Goal: Information Seeking & Learning: Learn about a topic

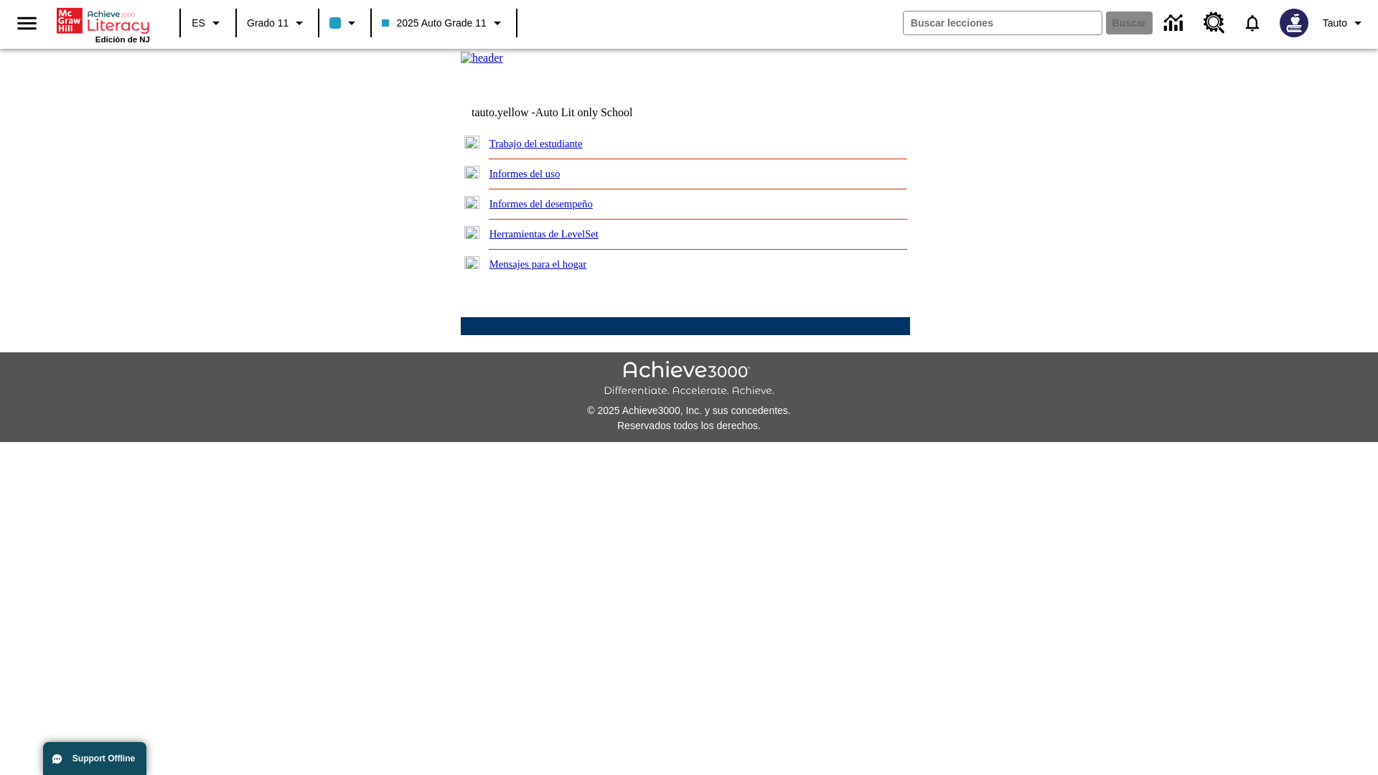
click at [536, 179] on link "Informes del uso" at bounding box center [524, 173] width 71 height 11
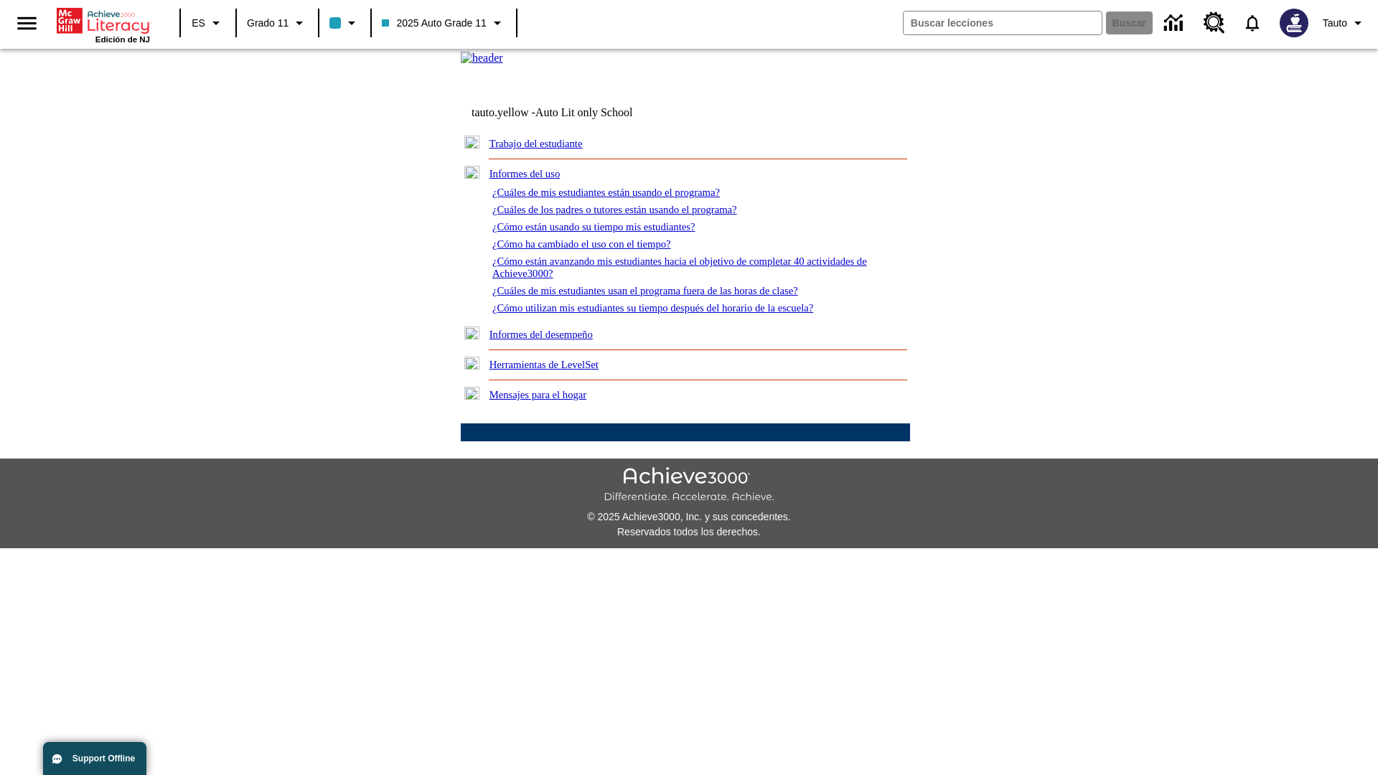
click at [626, 198] on link "¿Cuáles de mis estudiantes están usando el programa?" at bounding box center [606, 192] width 228 height 11
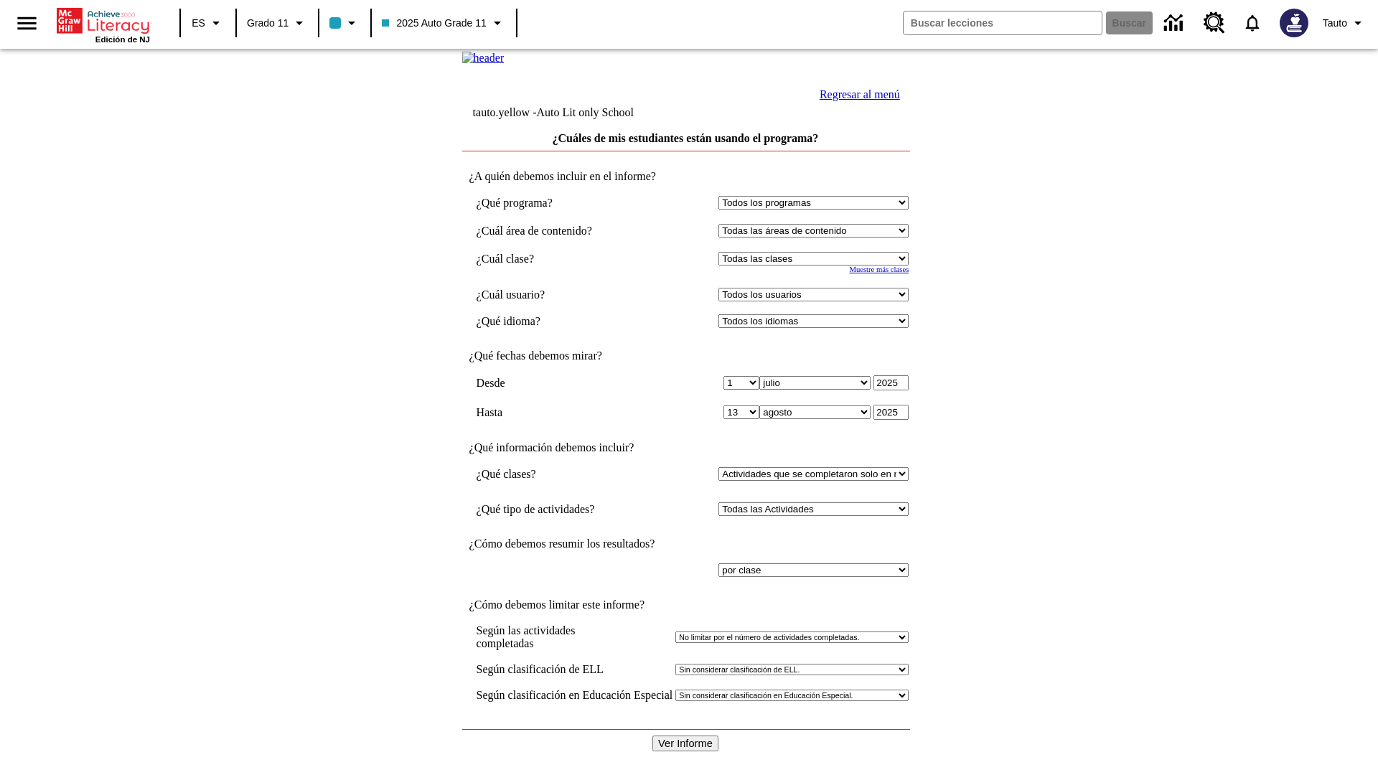
click at [817, 266] on select "Seleccionar una clase: Todas las clases 2025 Auto Grade 11 205 Auto Grade 11 Sa…" at bounding box center [813, 259] width 190 height 14
select select "11133141"
click at [817, 301] on select "Todos los usuarios Puma, Sautoen Puma, Sautoes Puma, Sautoss Twoclasses, Sautoe…" at bounding box center [813, 295] width 190 height 14
select select "21437114"
click at [686, 736] on input "Ver Informe" at bounding box center [685, 744] width 66 height 16
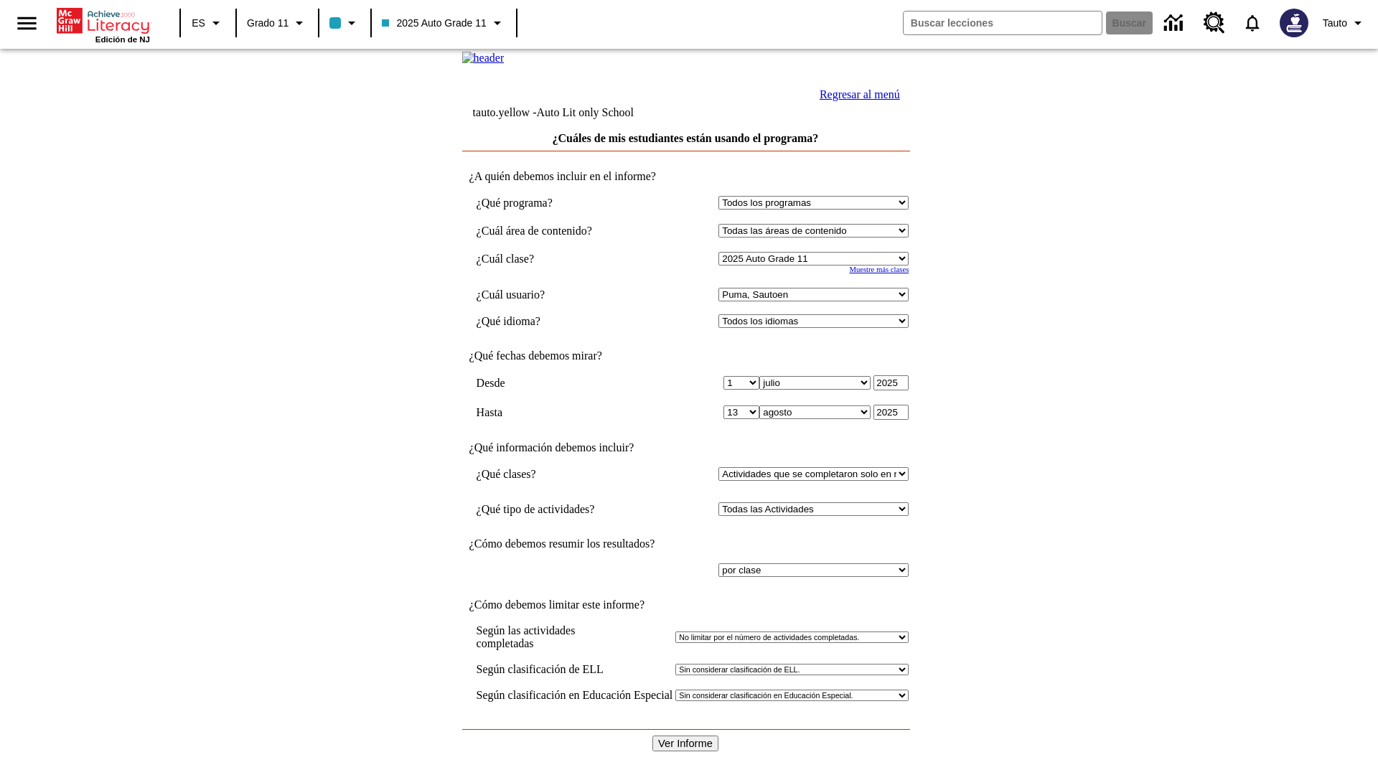
click at [856, 100] on link "Regresar al menú" at bounding box center [860, 94] width 80 height 12
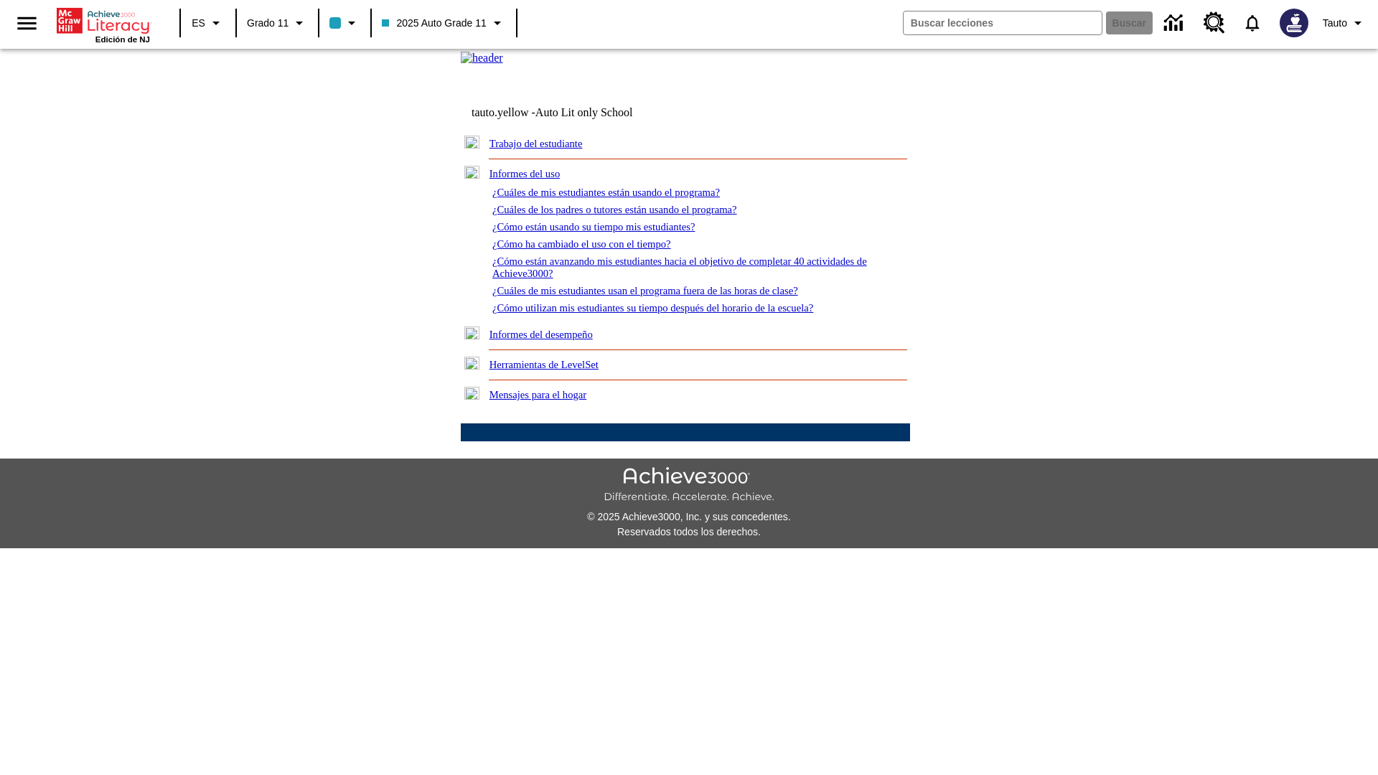
click at [635, 215] on link "¿Cuáles de los padres o tutores están usando el programa?" at bounding box center [614, 209] width 245 height 11
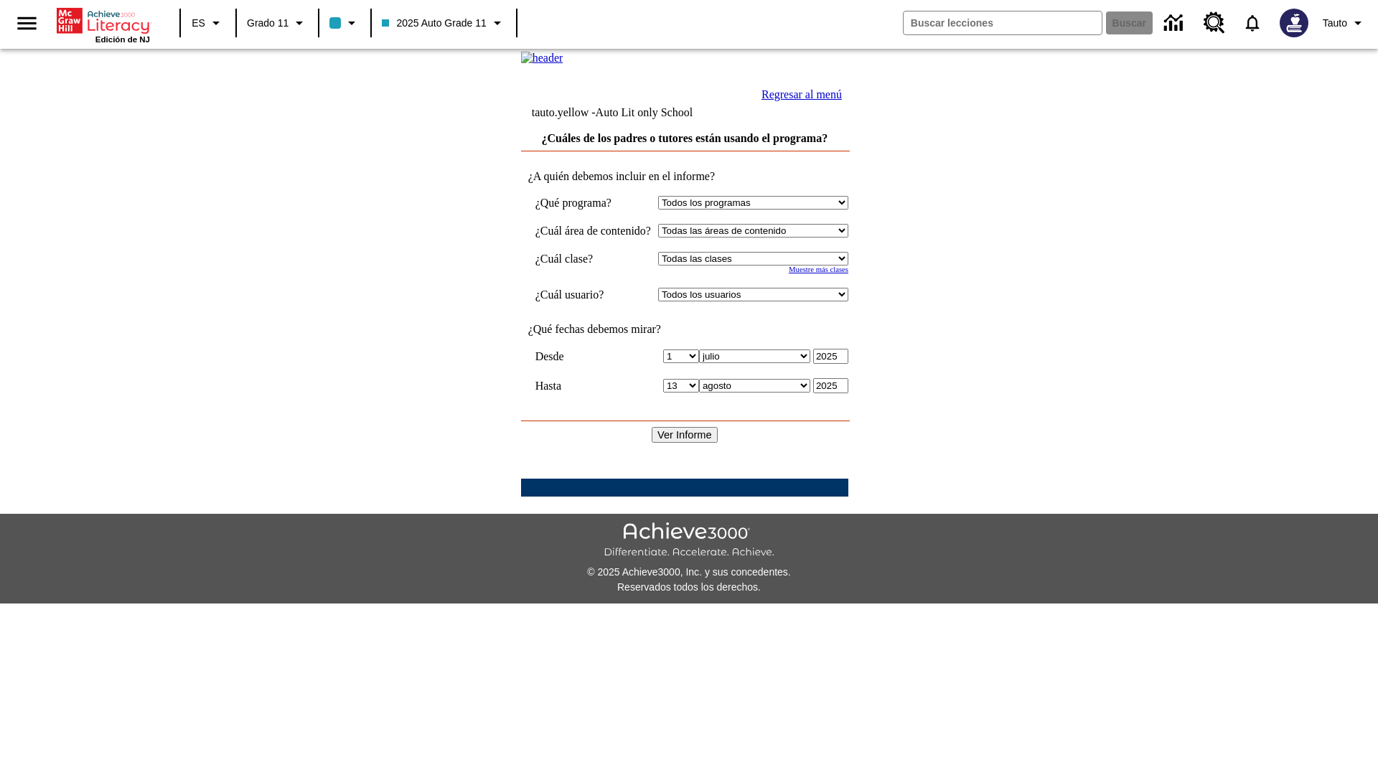
click at [767, 266] on select "Seleccionar una clase: Todas las clases 2025 Auto Grade 11 205 Auto Grade 11 Sa…" at bounding box center [753, 259] width 190 height 14
select select "11133141"
select select "21437114"
click at [686, 443] on input "Ver Informe" at bounding box center [685, 435] width 66 height 16
click at [842, 100] on link "Regresar al menú" at bounding box center [802, 94] width 80 height 12
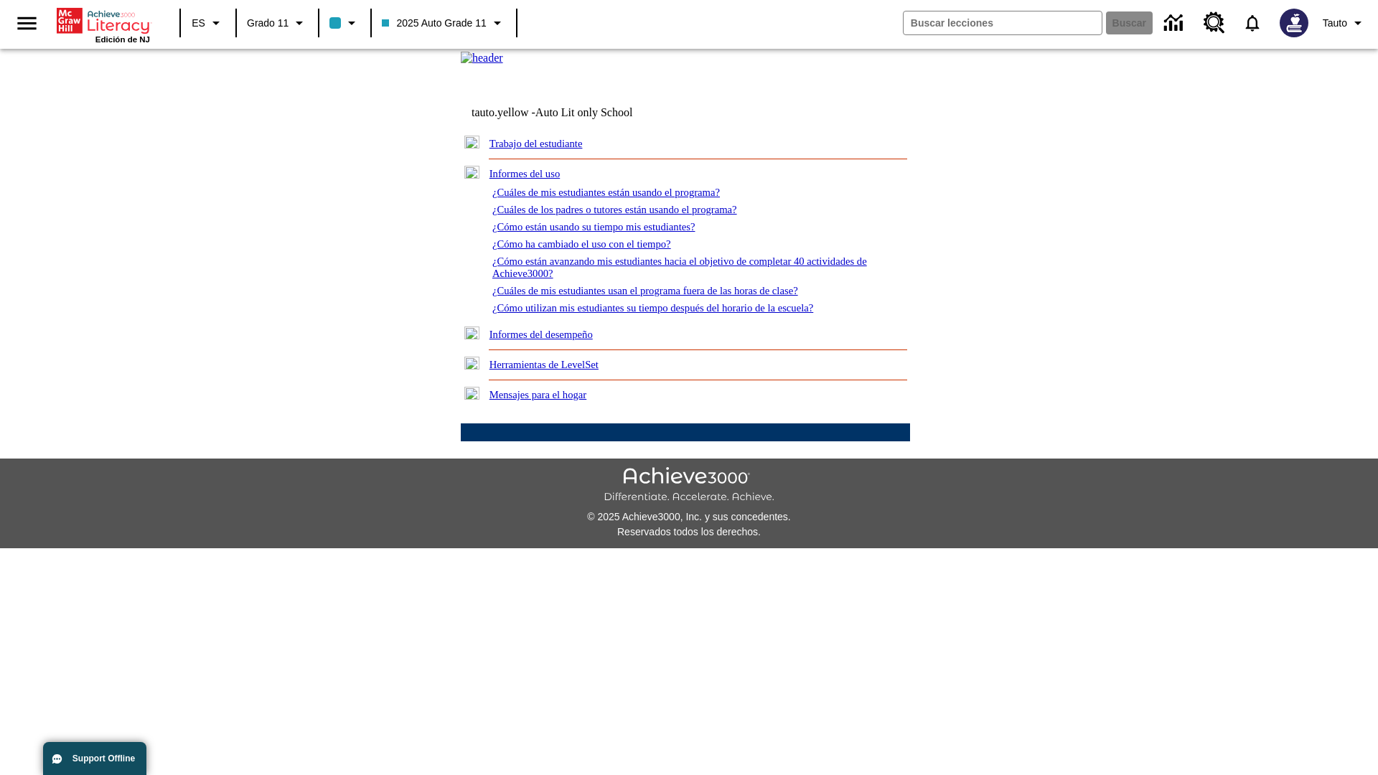
click at [611, 233] on link "¿Cómo están usando su tiempo mis estudiantes?" at bounding box center [593, 226] width 203 height 11
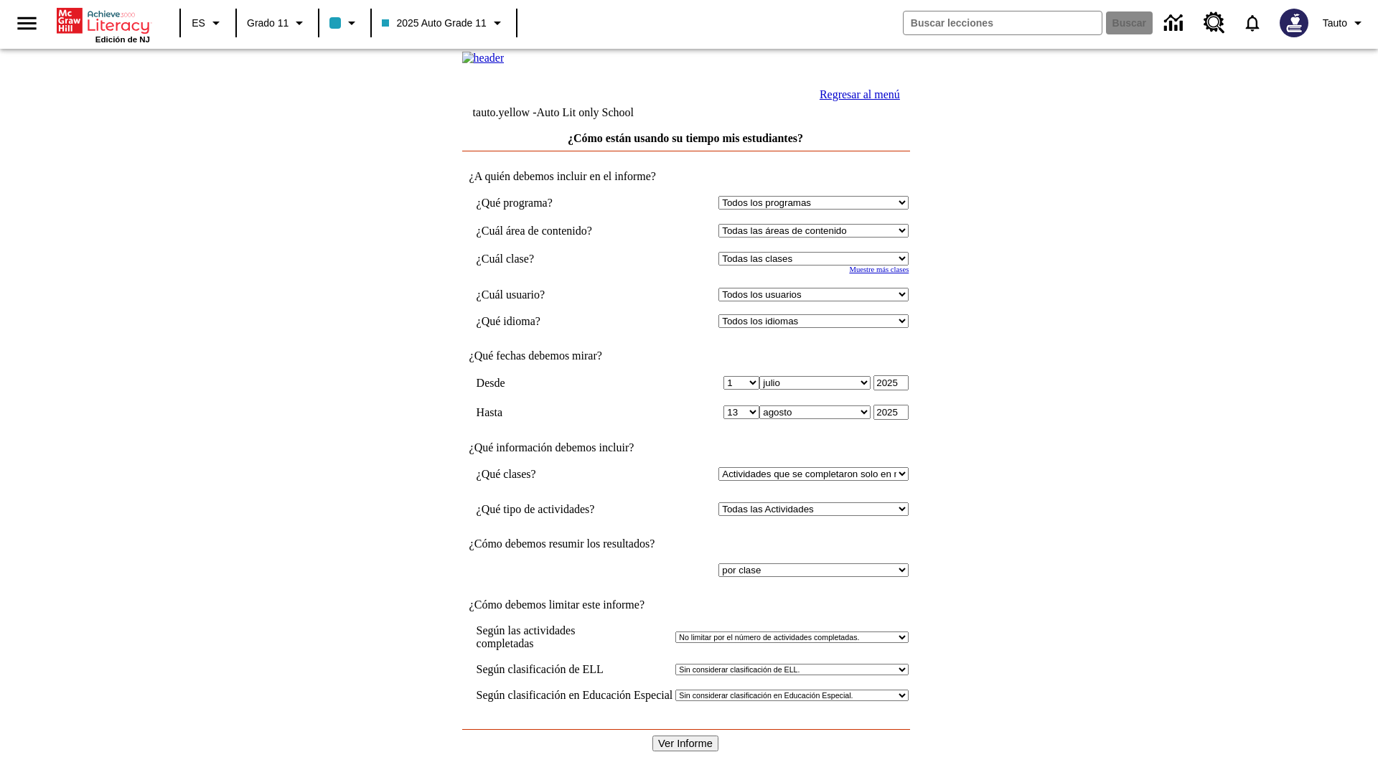
click at [817, 266] on select "Seleccionar una clase: Todas las clases 2025 Auto Grade 11 205 Auto Grade 11 Sa…" at bounding box center [813, 259] width 190 height 14
select select "11133141"
select select "21437114"
click at [686, 736] on input "Ver Informe" at bounding box center [685, 744] width 66 height 16
click at [856, 100] on link "Regresar al menú" at bounding box center [860, 94] width 80 height 12
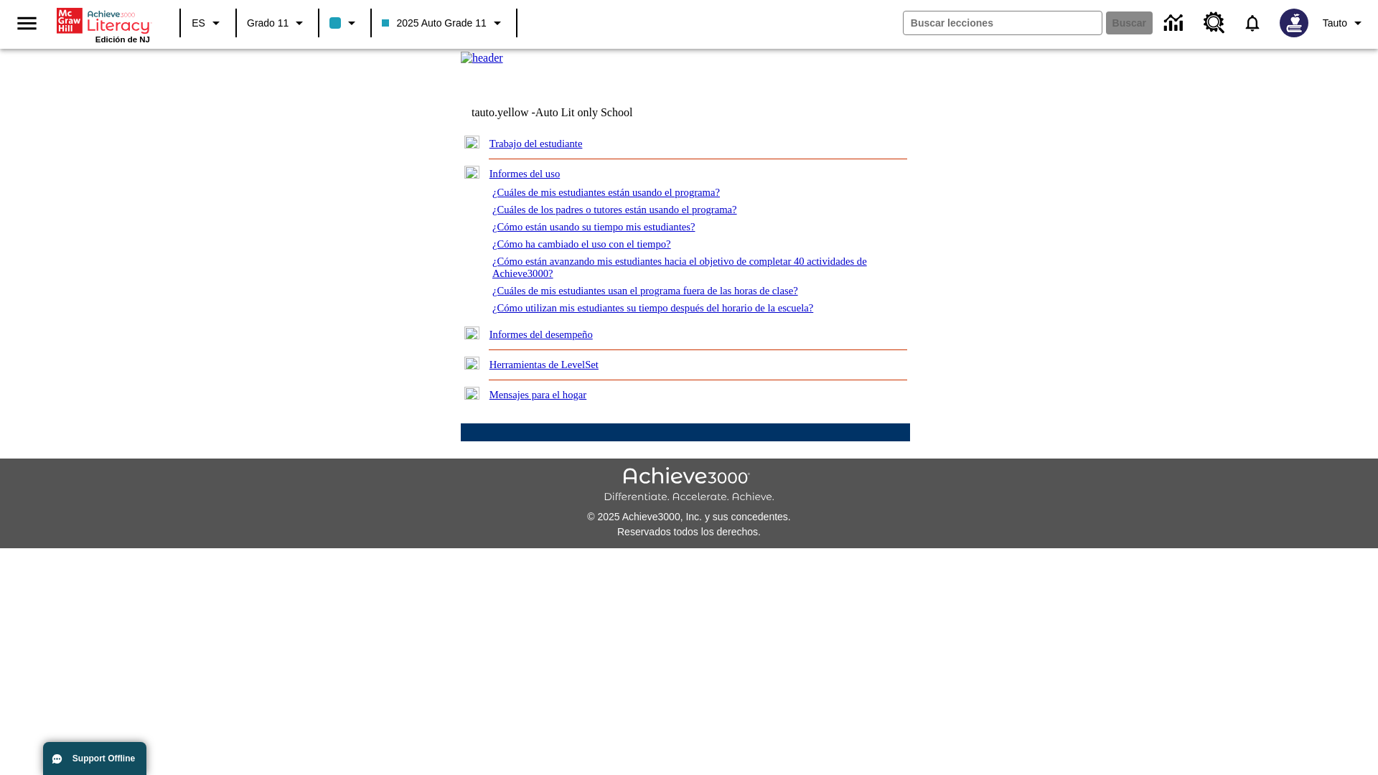
click at [594, 250] on link "¿Cómo ha cambiado el uso con el tiempo?" at bounding box center [581, 243] width 179 height 11
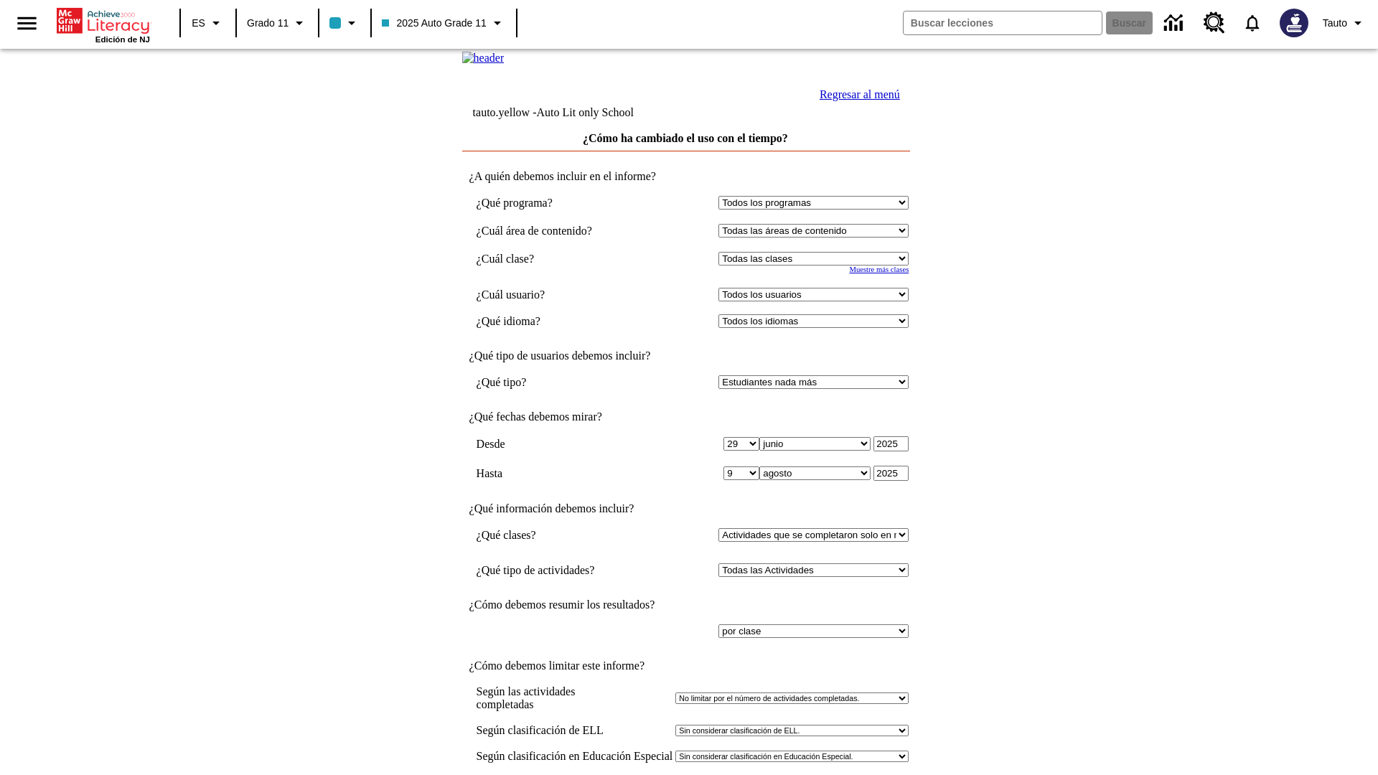
select select "11133141"
select select "21437114"
click at [856, 100] on link "Regresar al menú" at bounding box center [860, 94] width 80 height 12
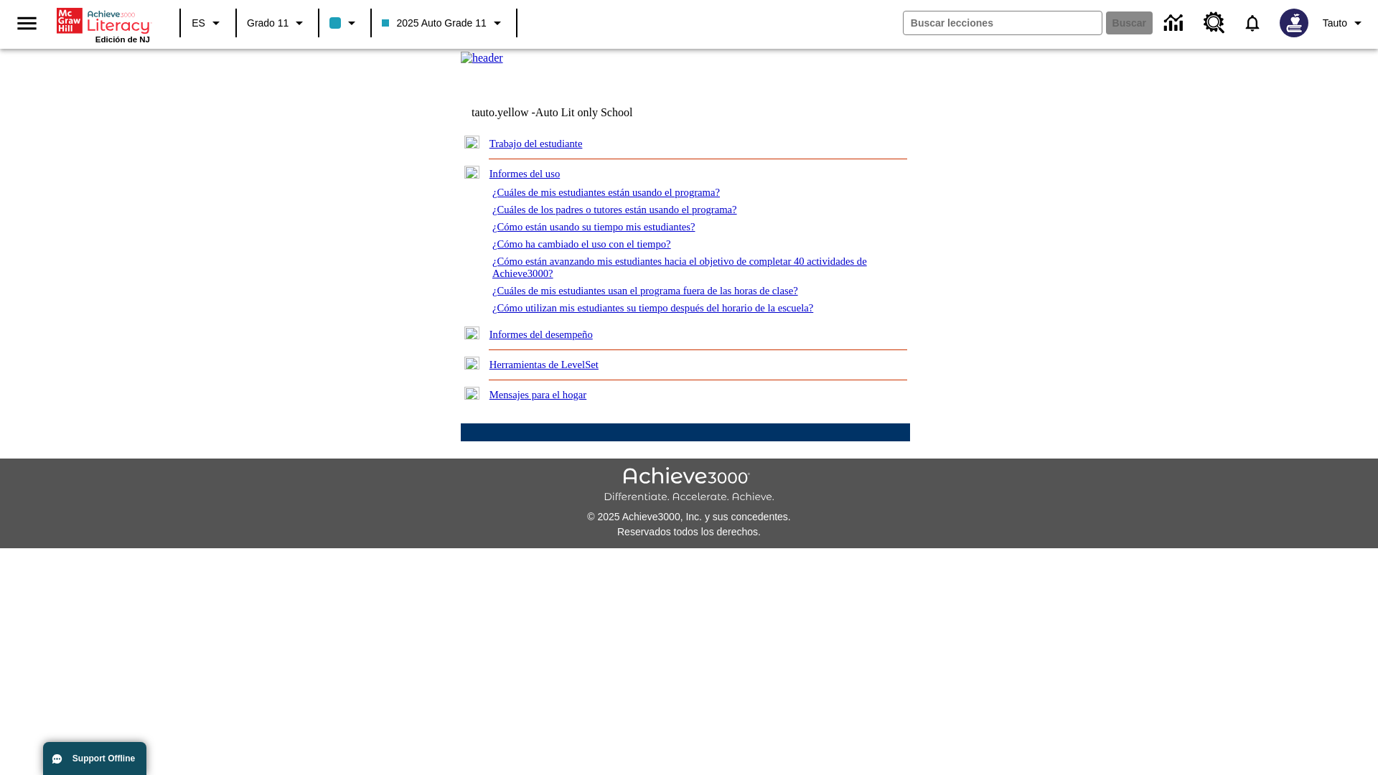
click at [673, 279] on link "¿Cómo están avanzando mis estudiantes hacia el objetivo de completar 40 activid…" at bounding box center [679, 268] width 375 height 24
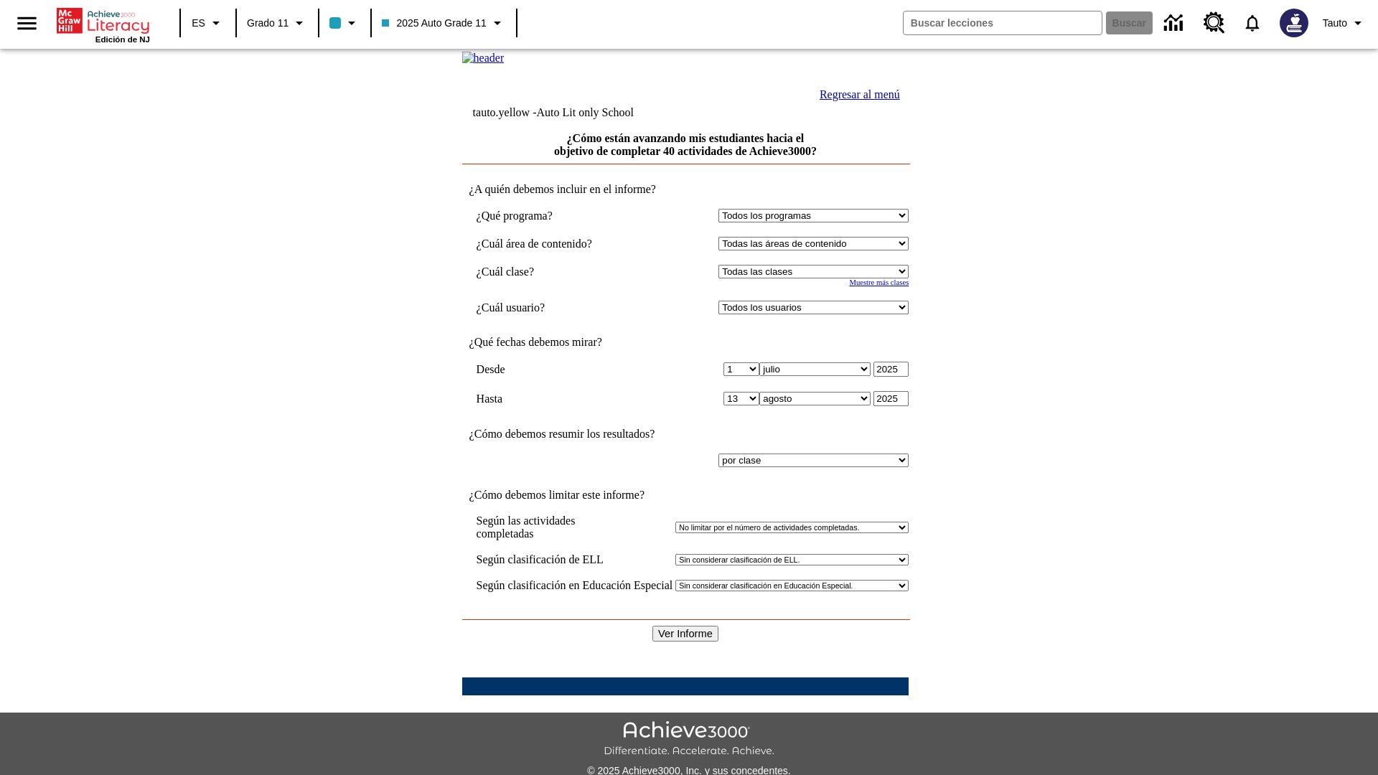
click at [817, 278] on select "Seleccionar una clase: Todas las clases 2025 Auto Grade 11 205 Auto Grade 11 Sa…" at bounding box center [813, 272] width 190 height 14
select select "11133141"
click at [817, 314] on select "Todos los usuarios Puma, Sautoen Puma, Sautoes Puma, Sautoss Twoclasses, Sautoe…" at bounding box center [813, 308] width 190 height 14
select select "21437114"
click at [686, 626] on input "Ver Informe" at bounding box center [685, 634] width 66 height 16
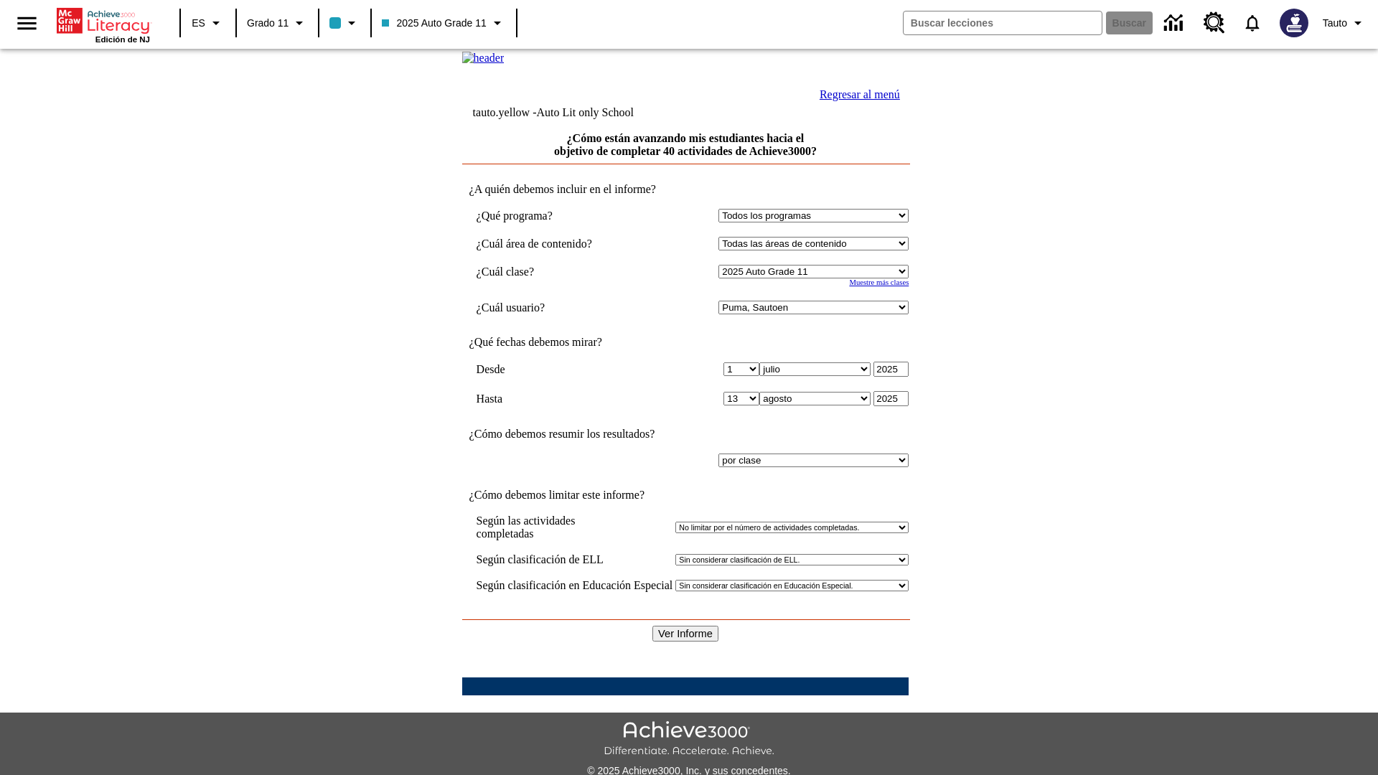
click at [856, 100] on link "Regresar al menú" at bounding box center [860, 94] width 80 height 12
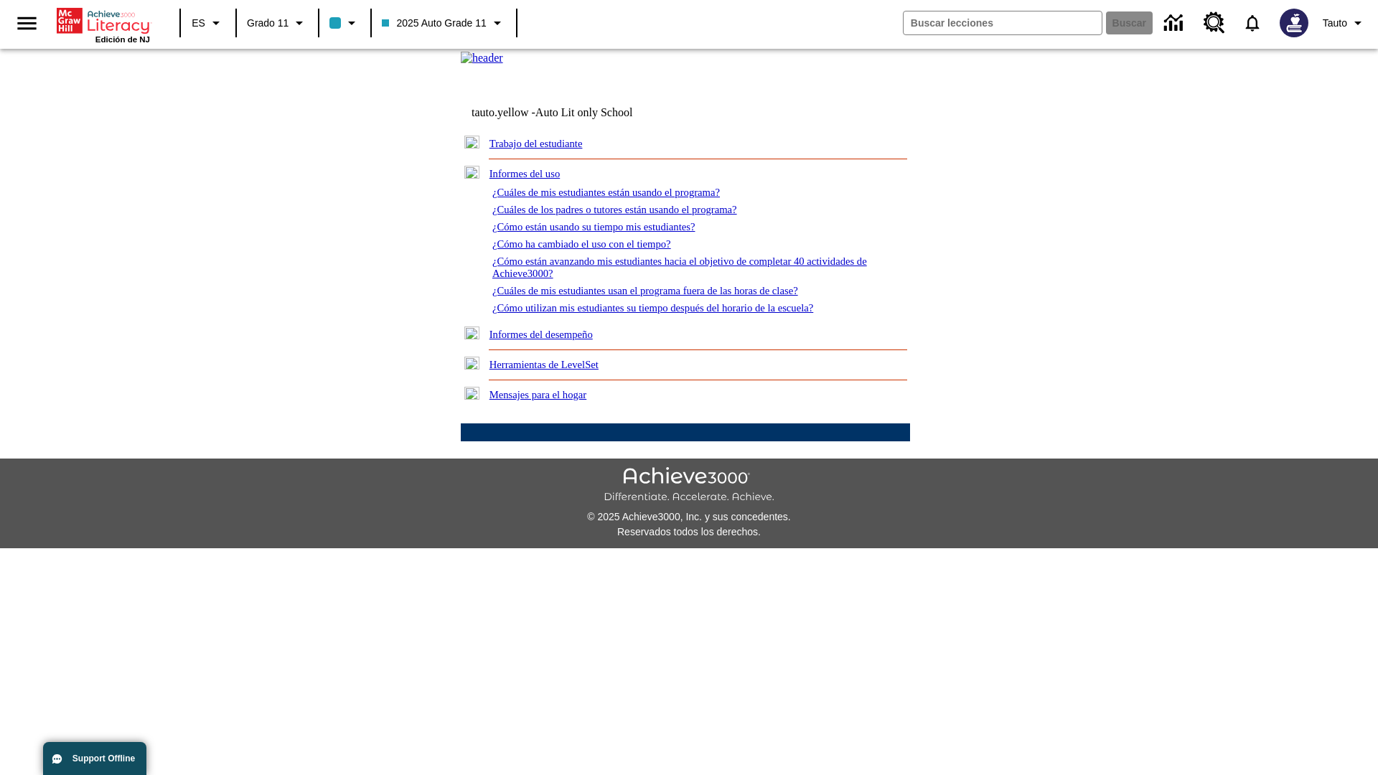
click at [671, 296] on link "¿Cuáles de mis estudiantes usan el programa fuera de las horas de clase?" at bounding box center [645, 290] width 306 height 11
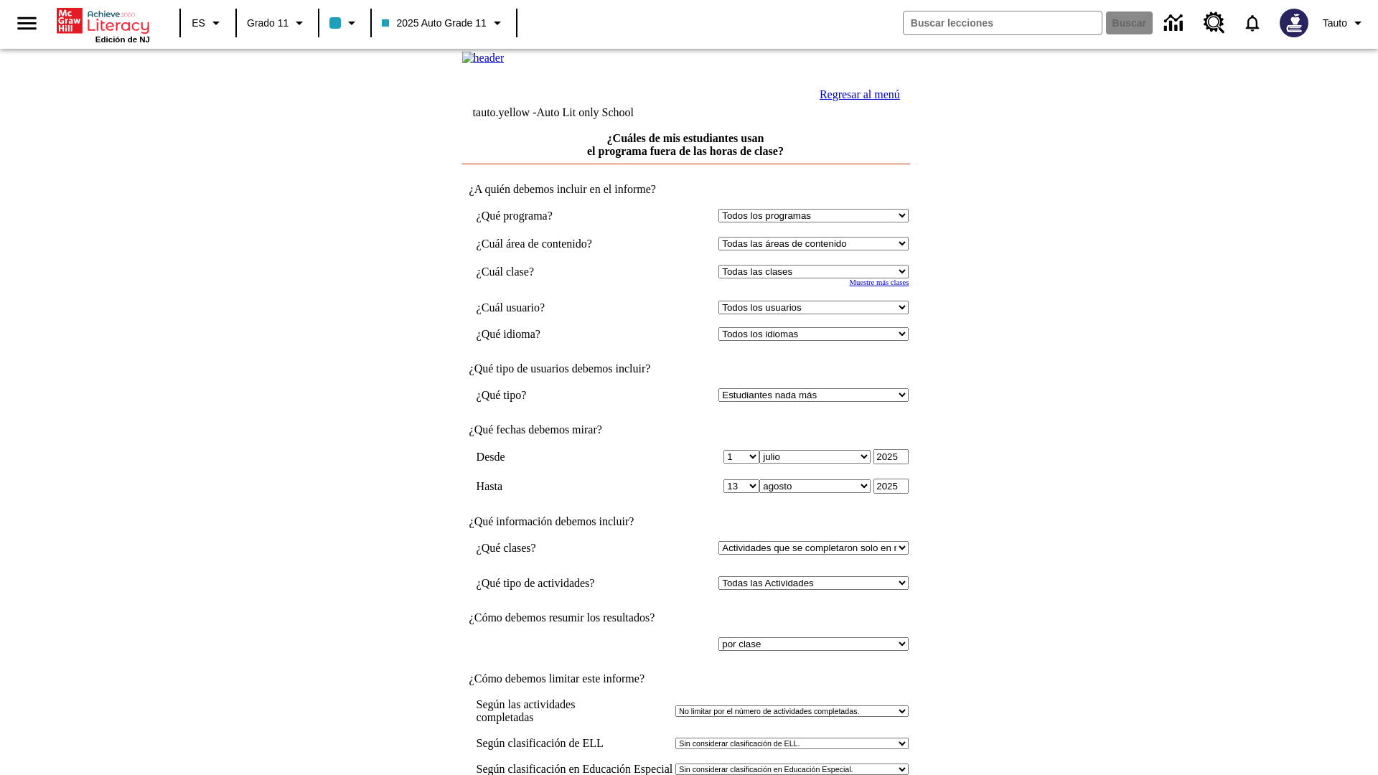
select select "11133141"
click at [817, 314] on select "Todos los usuarios Puma, Sautoen Puma, Sautoes Puma, Sautoss Twoclasses, Sautoe…" at bounding box center [813, 308] width 190 height 14
select select "21437114"
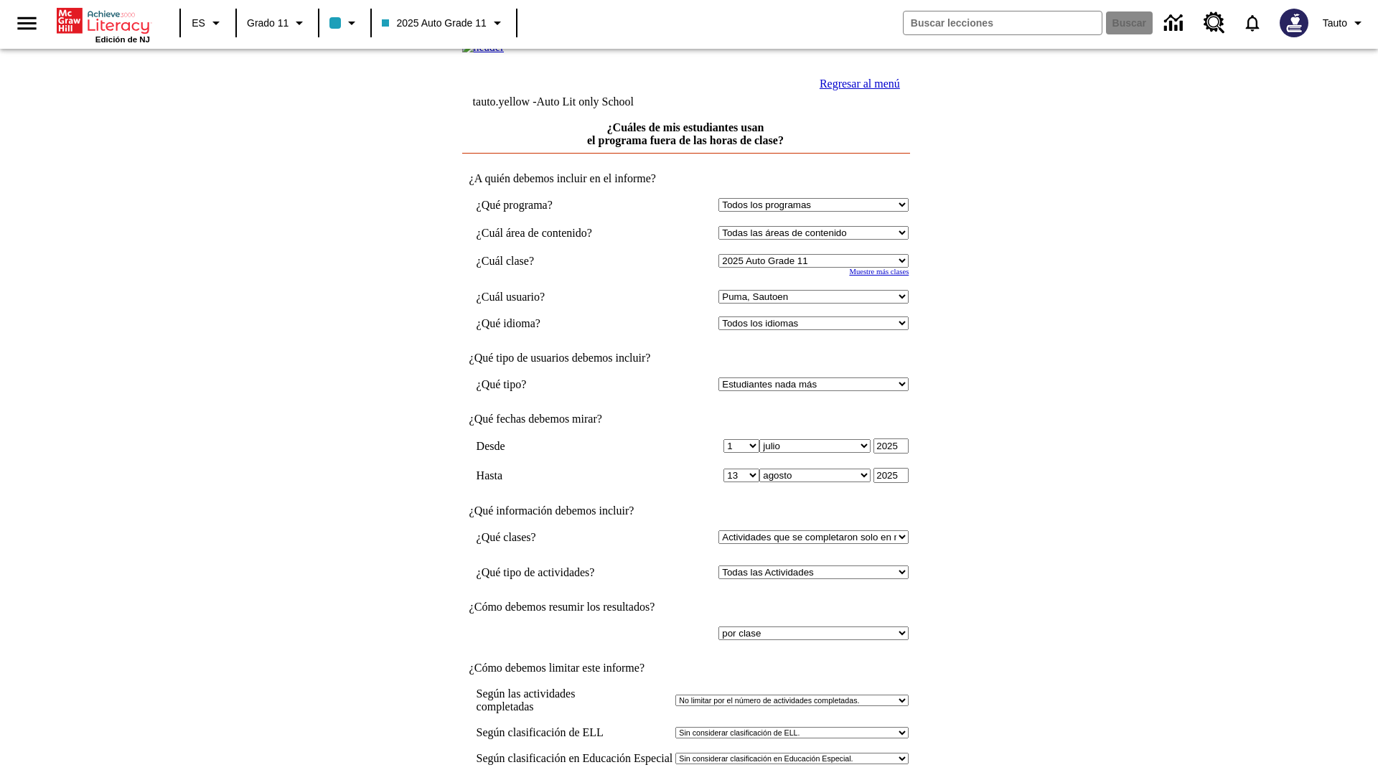
click at [856, 90] on link "Regresar al menú" at bounding box center [860, 84] width 80 height 12
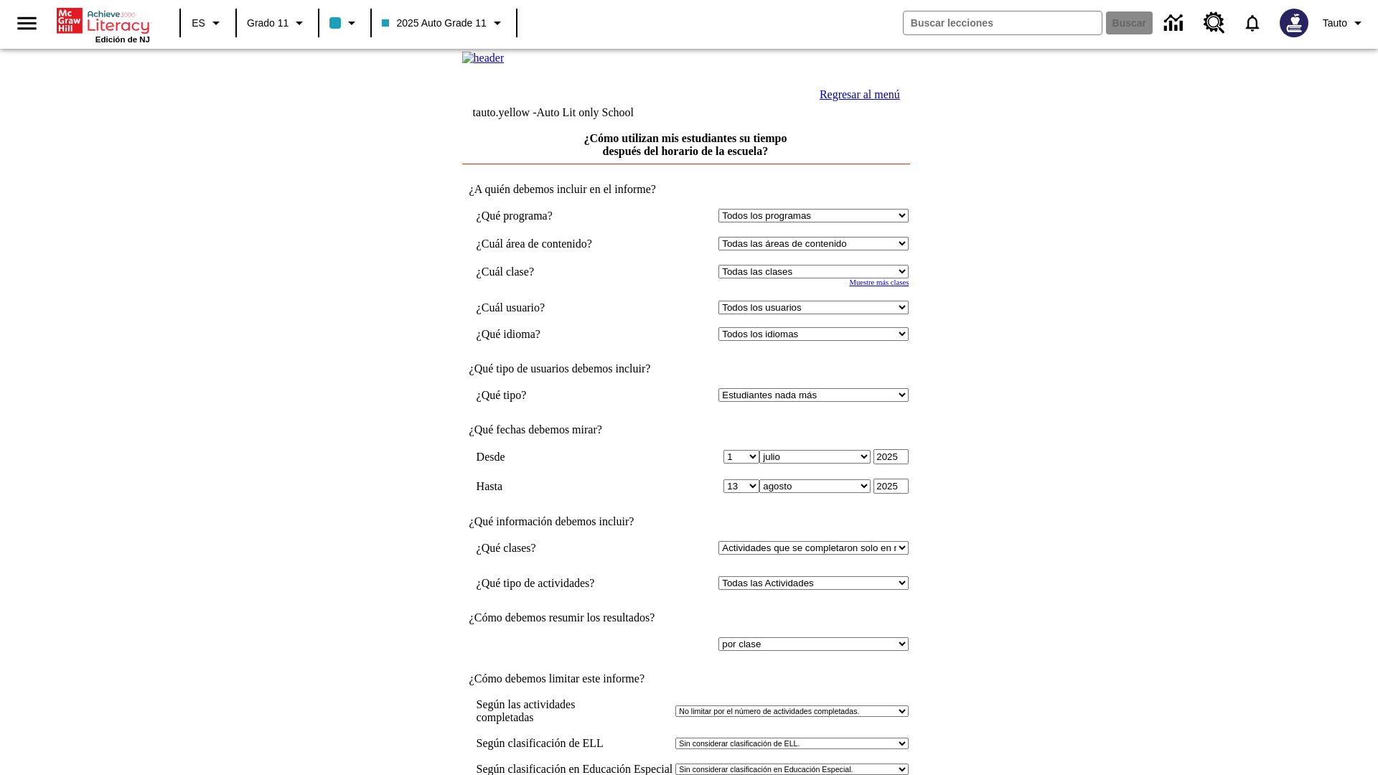
click at [817, 278] on select "Seleccionar una clase: Todas las clases 2025 Auto Grade 11 205 Auto Grade 11 Sa…" at bounding box center [813, 272] width 190 height 14
select select "11133141"
click at [817, 314] on select "Todos los usuarios Puma, Sautoen Puma, Sautoes Puma, Sautoss Twoclasses, Sautoe…" at bounding box center [813, 308] width 190 height 14
select select "21437114"
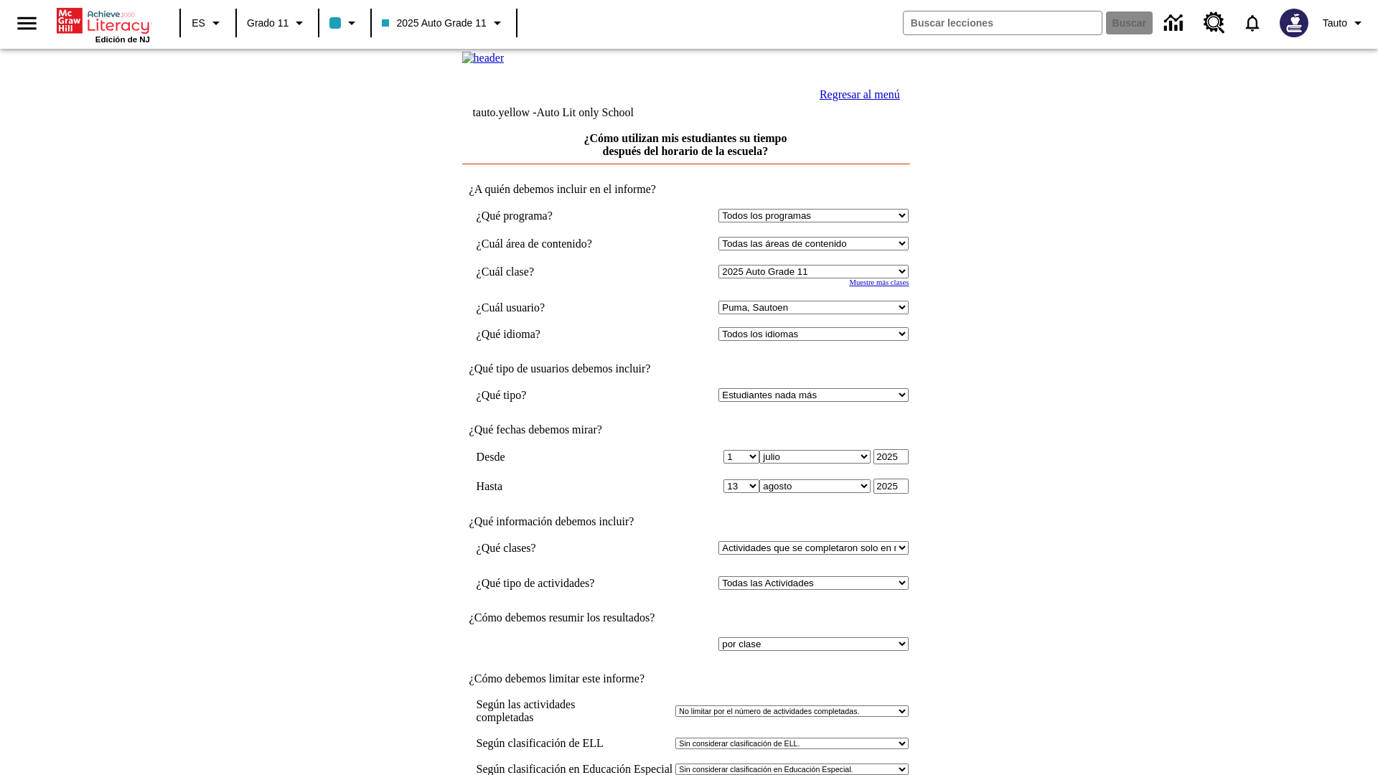
scroll to position [11, 0]
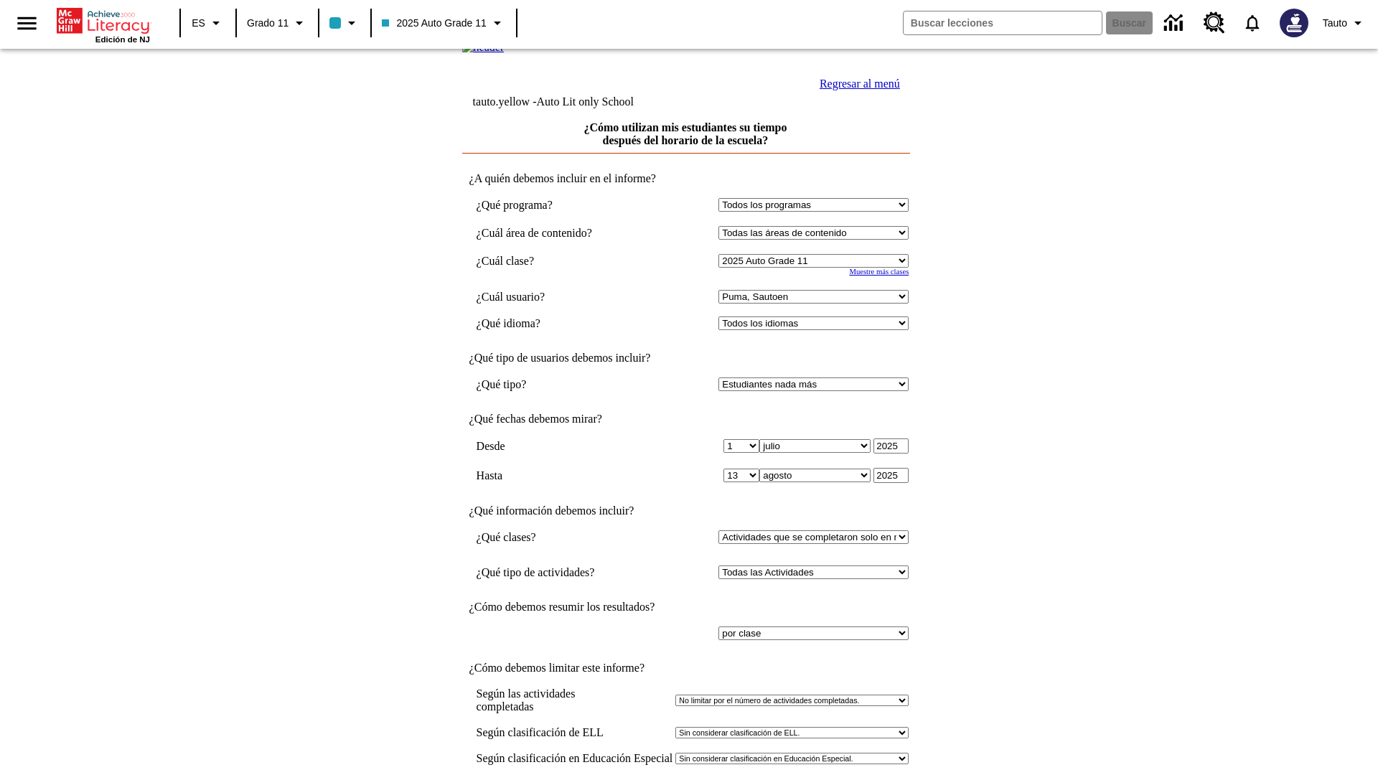
click at [856, 90] on link "Regresar al menú" at bounding box center [860, 84] width 80 height 12
